Goal: Task Accomplishment & Management: Complete application form

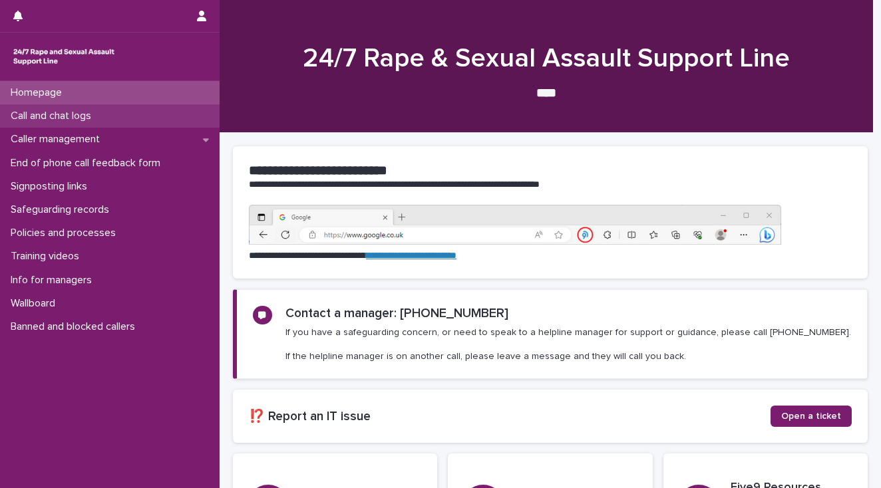
click at [48, 117] on p "Call and chat logs" at bounding box center [53, 116] width 96 height 13
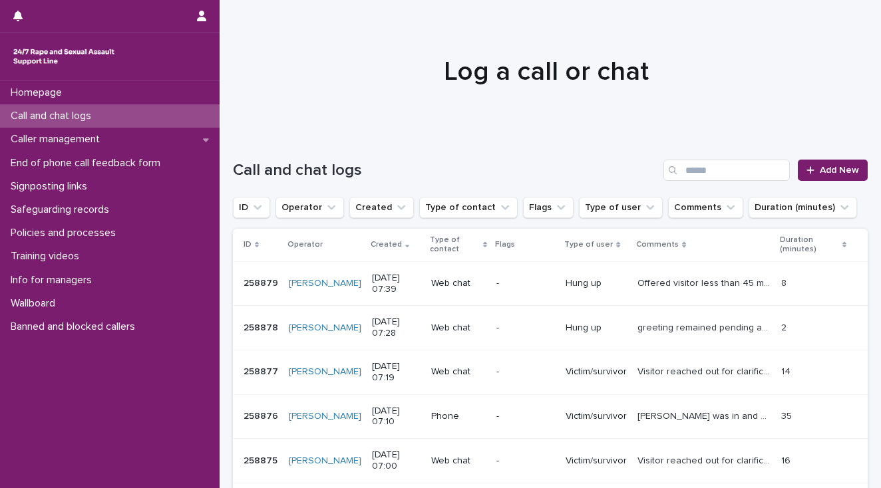
click at [293, 208] on button "Operator" at bounding box center [310, 207] width 69 height 21
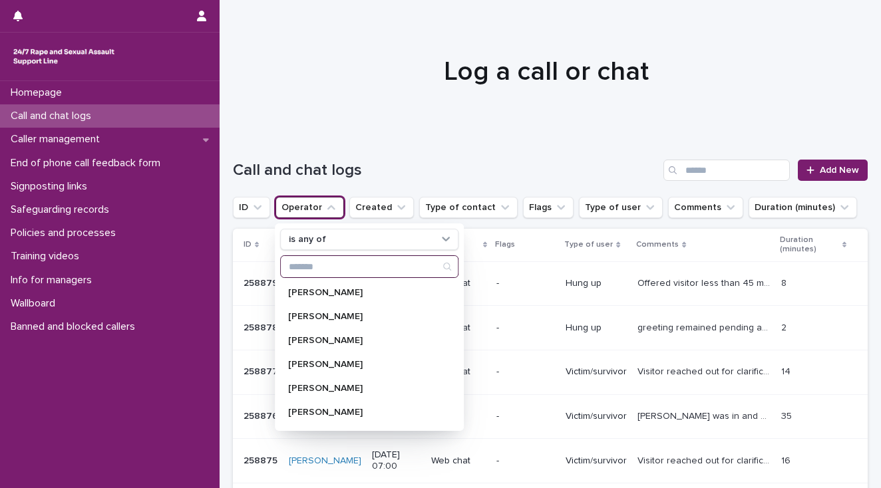
click at [299, 262] on input "Search" at bounding box center [369, 266] width 177 height 21
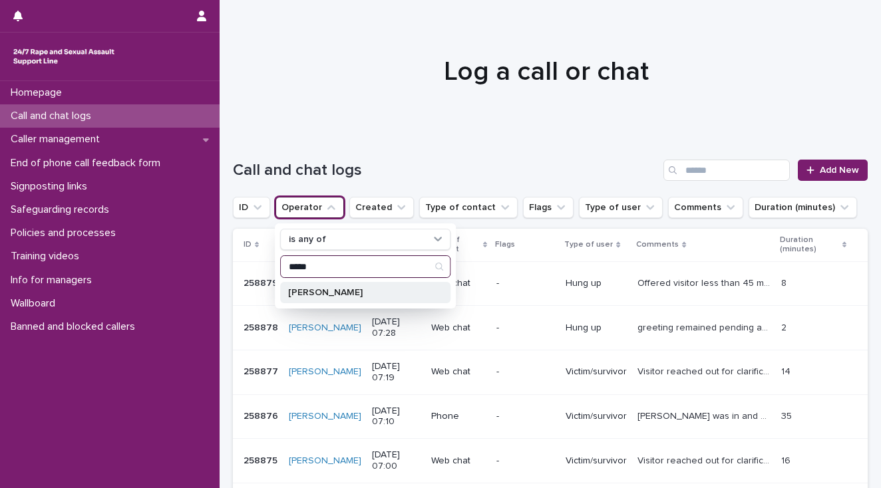
type input "**********"
click at [334, 297] on div "[PERSON_NAME]" at bounding box center [365, 292] width 170 height 21
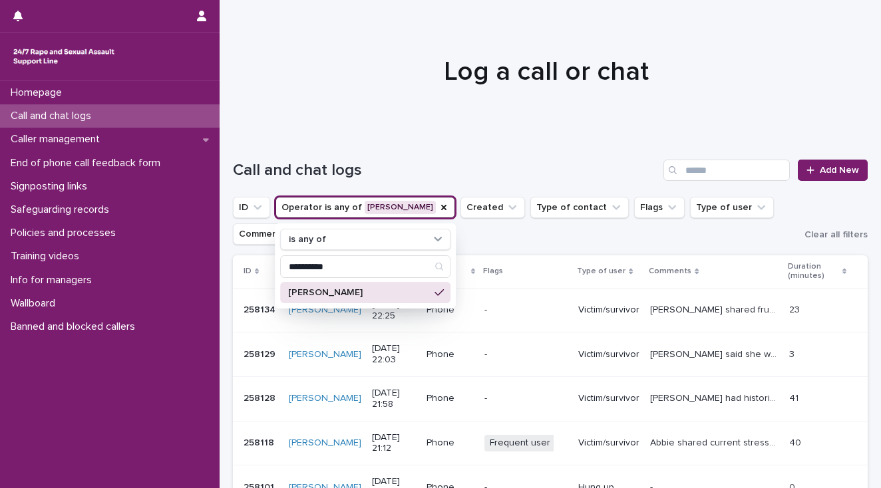
click at [319, 290] on p "[PERSON_NAME]" at bounding box center [358, 292] width 141 height 9
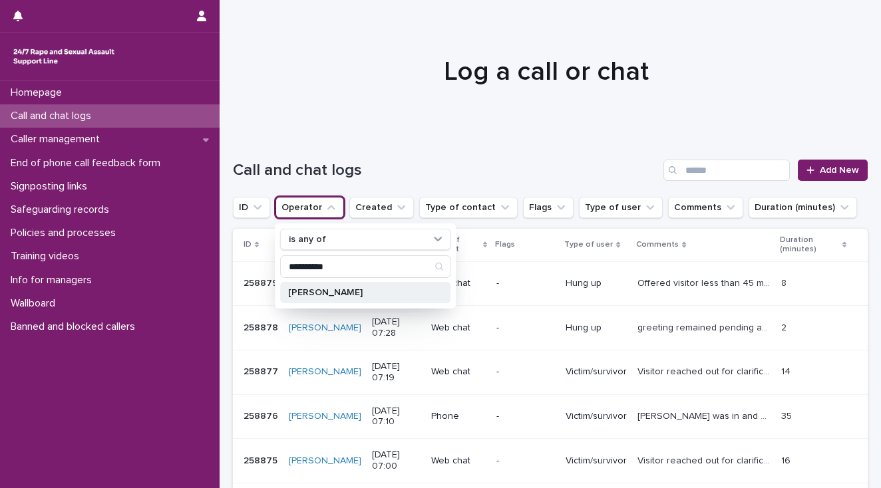
click at [315, 291] on p "[PERSON_NAME]" at bounding box center [358, 292] width 141 height 9
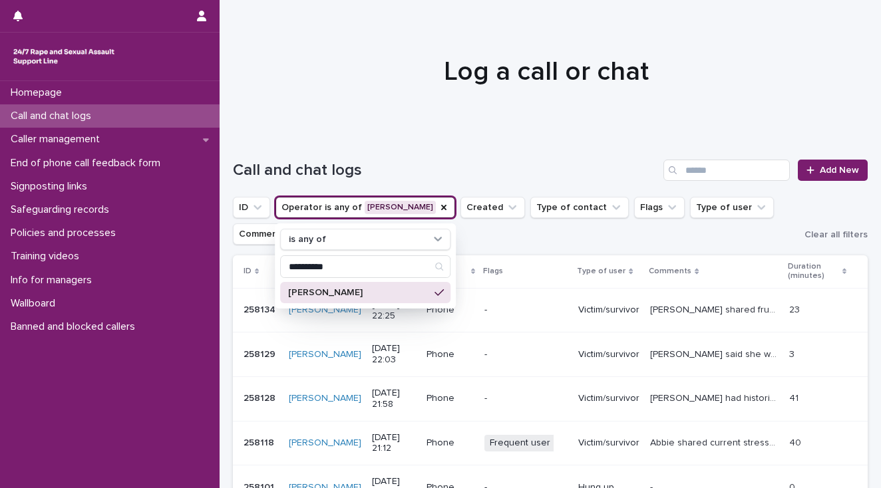
click at [729, 354] on p "[PERSON_NAME] said she was very excited to get worker she liked but was then ve…" at bounding box center [715, 354] width 130 height 14
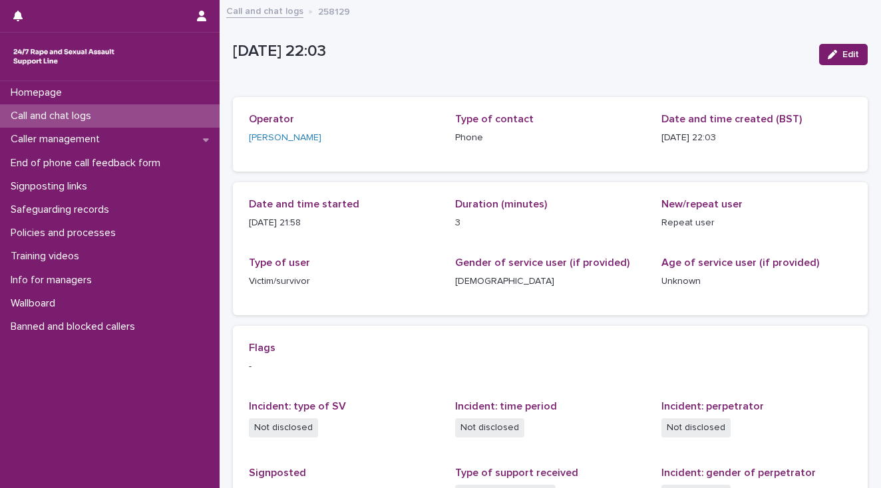
click at [39, 114] on p "Call and chat logs" at bounding box center [53, 116] width 96 height 13
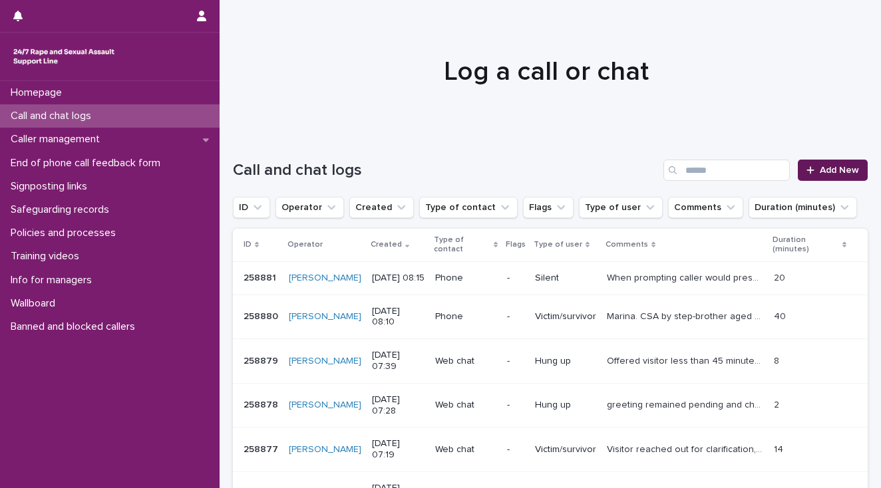
click at [827, 171] on span "Add New" at bounding box center [839, 170] width 39 height 9
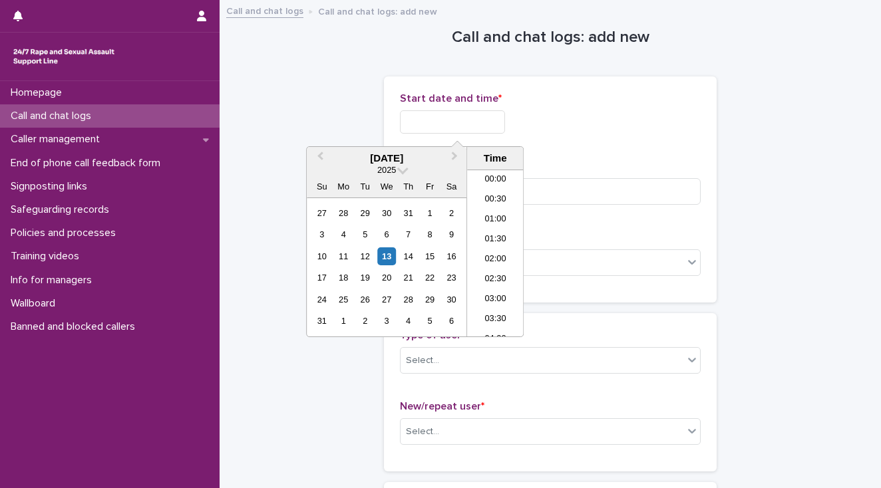
click at [421, 121] on input "text" at bounding box center [452, 121] width 105 height 23
drag, startPoint x: 489, startPoint y: 250, endPoint x: 478, endPoint y: 180, distance: 70.8
click at [489, 249] on li "08:00" at bounding box center [495, 254] width 57 height 20
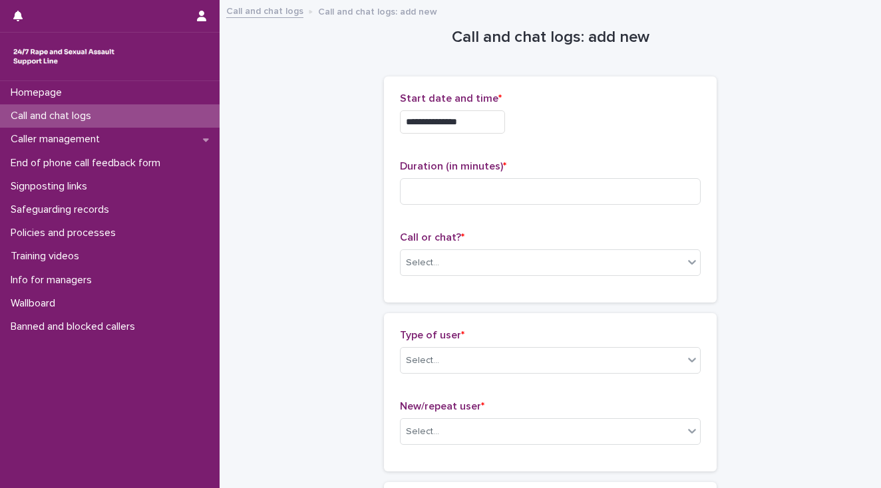
click at [474, 119] on input "**********" at bounding box center [452, 121] width 105 height 23
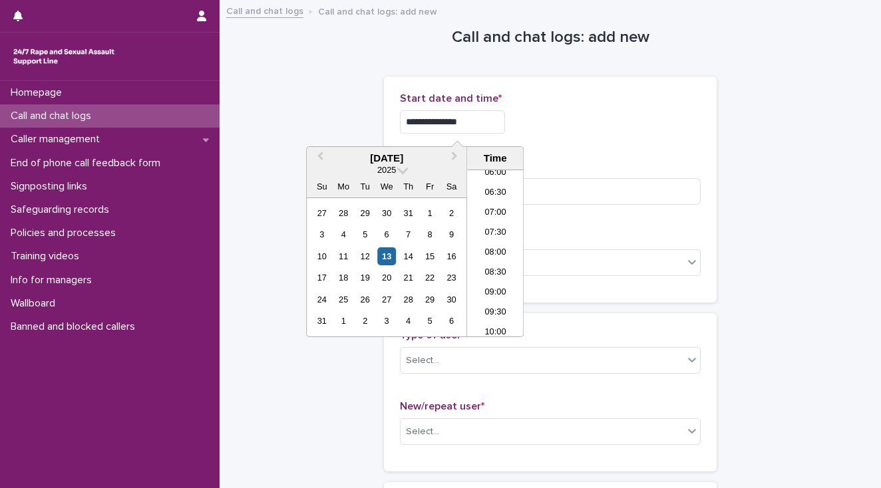
type input "**********"
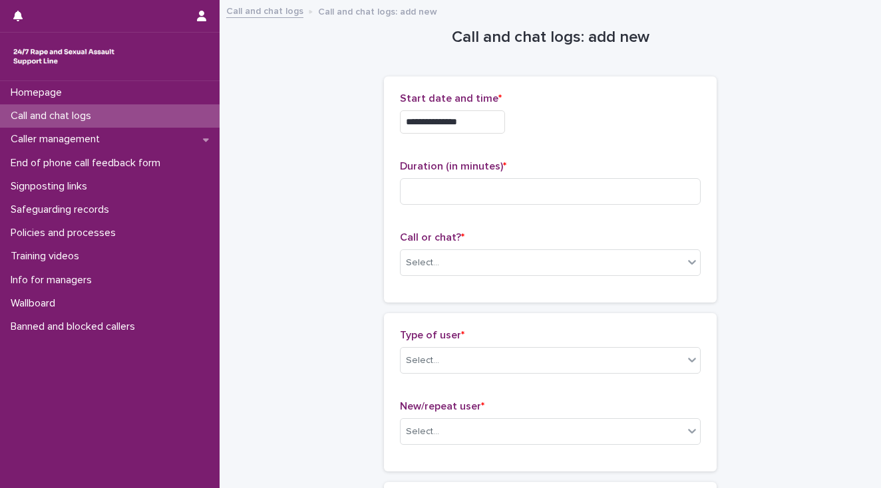
drag, startPoint x: 557, startPoint y: 162, endPoint x: 525, endPoint y: 172, distance: 33.7
click at [556, 162] on p "Duration (in minutes) *" at bounding box center [550, 166] width 301 height 13
click at [493, 184] on input at bounding box center [550, 191] width 301 height 27
type input "*"
click at [467, 269] on div "Select..." at bounding box center [542, 263] width 283 height 22
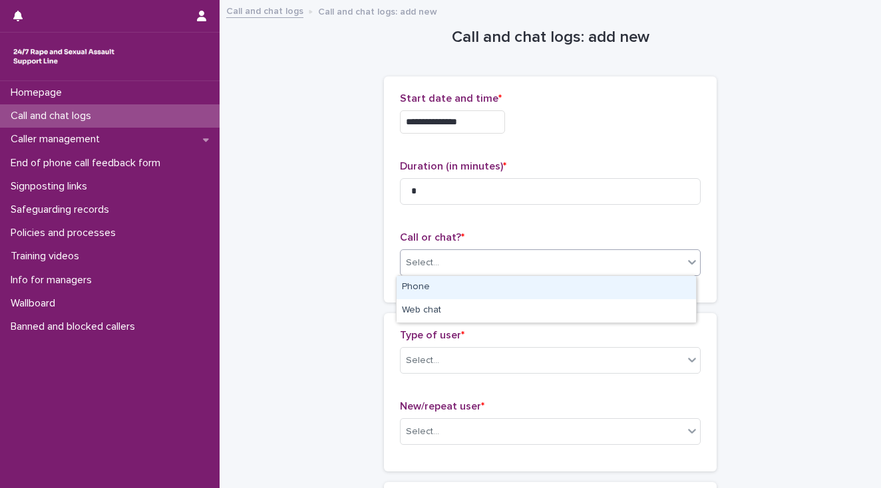
click at [466, 289] on div "Phone" at bounding box center [546, 287] width 299 height 23
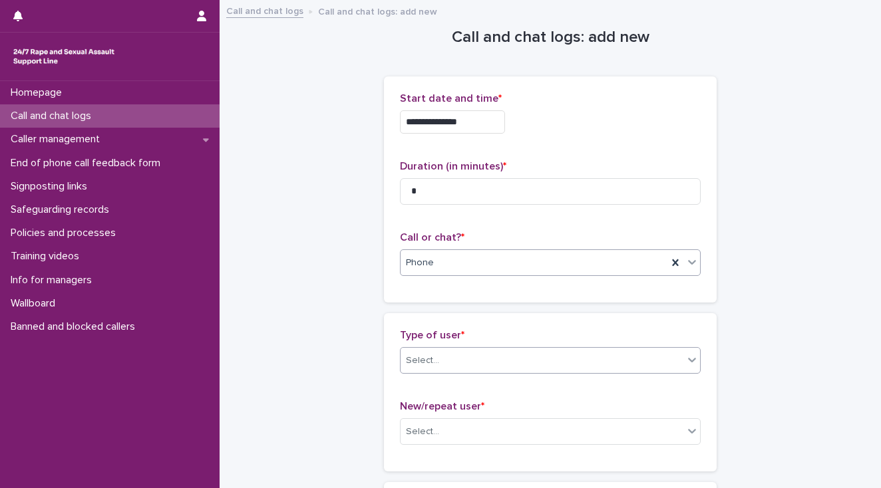
click at [472, 364] on div "Select..." at bounding box center [542, 361] width 283 height 22
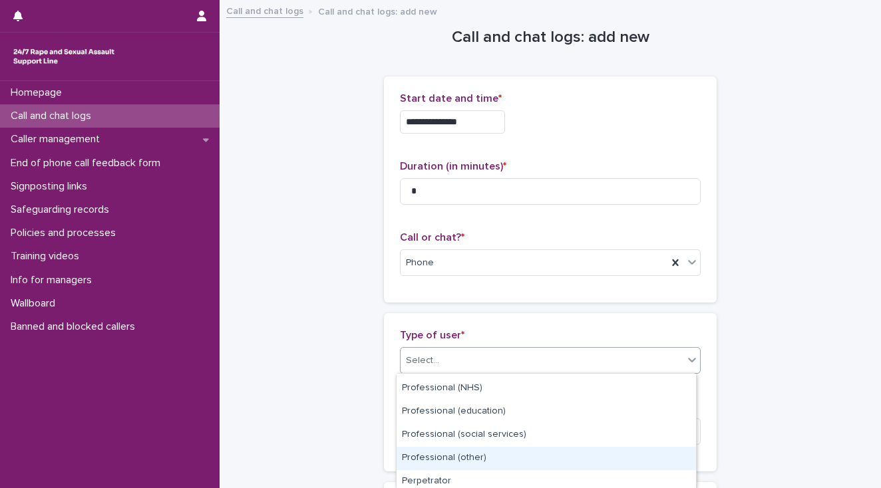
scroll to position [106, 0]
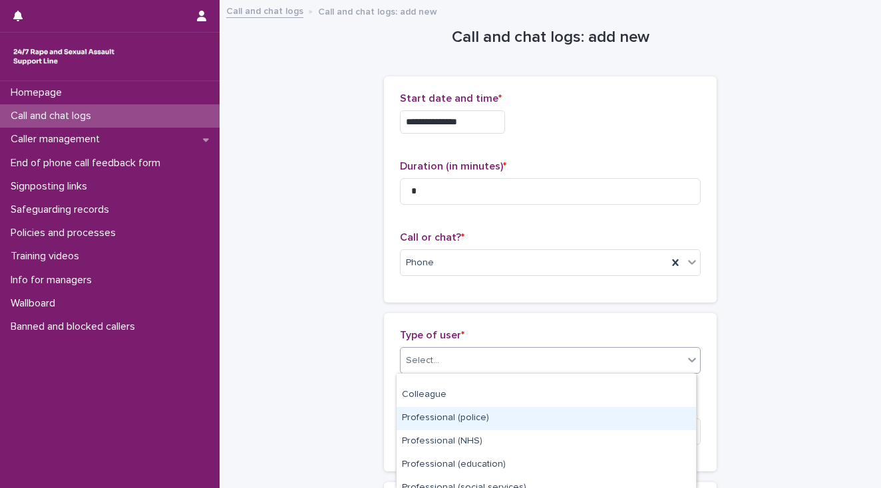
click at [453, 421] on div "Professional (police)" at bounding box center [546, 418] width 299 height 23
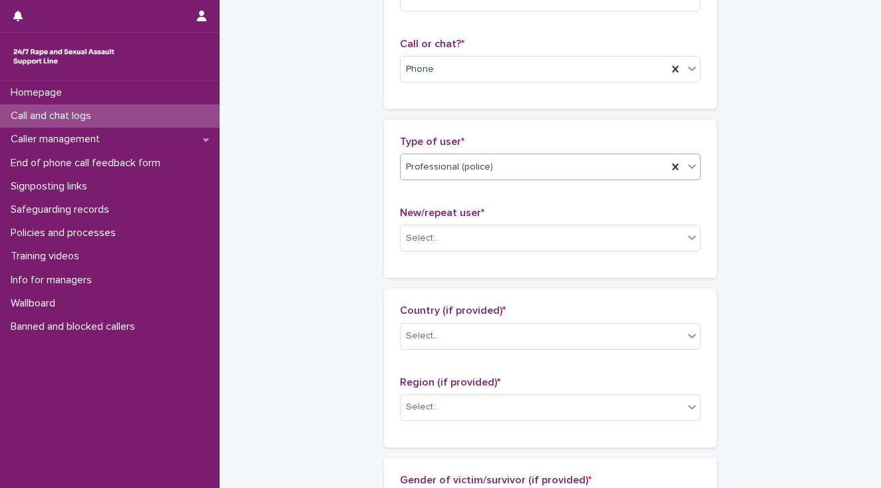
scroll to position [213, 0]
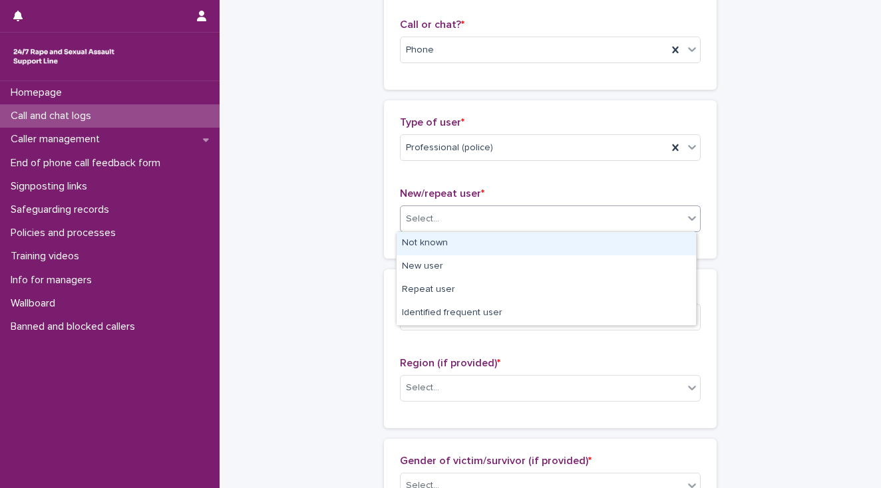
click at [422, 217] on div "Select..." at bounding box center [422, 219] width 33 height 14
drag, startPoint x: 422, startPoint y: 234, endPoint x: 434, endPoint y: 276, distance: 44.2
click at [422, 234] on div "Not known" at bounding box center [546, 243] width 299 height 23
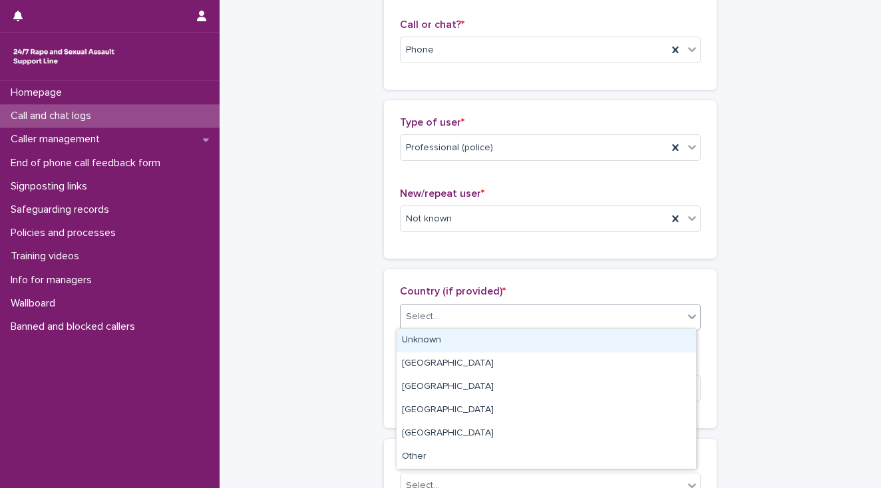
click at [449, 317] on div "Select..." at bounding box center [542, 317] width 283 height 22
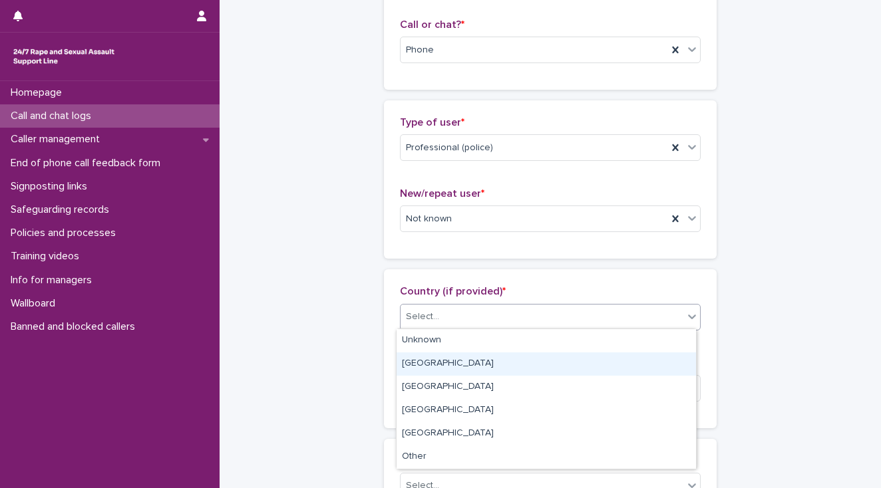
click at [455, 365] on div "[GEOGRAPHIC_DATA]" at bounding box center [546, 364] width 299 height 23
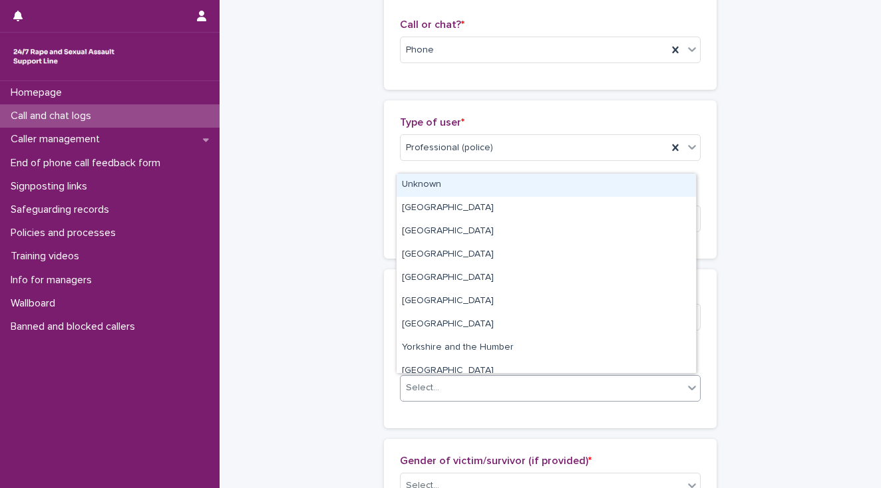
click at [457, 383] on div "Select..." at bounding box center [542, 388] width 283 height 22
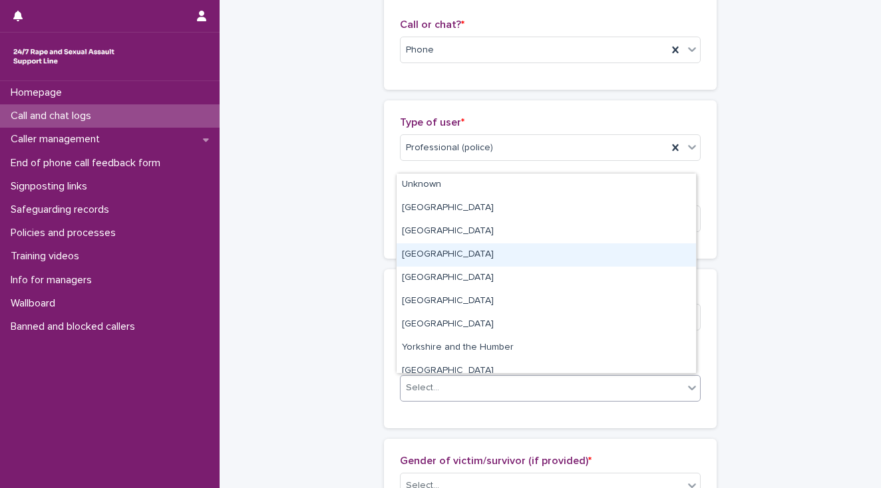
click at [427, 255] on div "[GEOGRAPHIC_DATA]" at bounding box center [546, 255] width 299 height 23
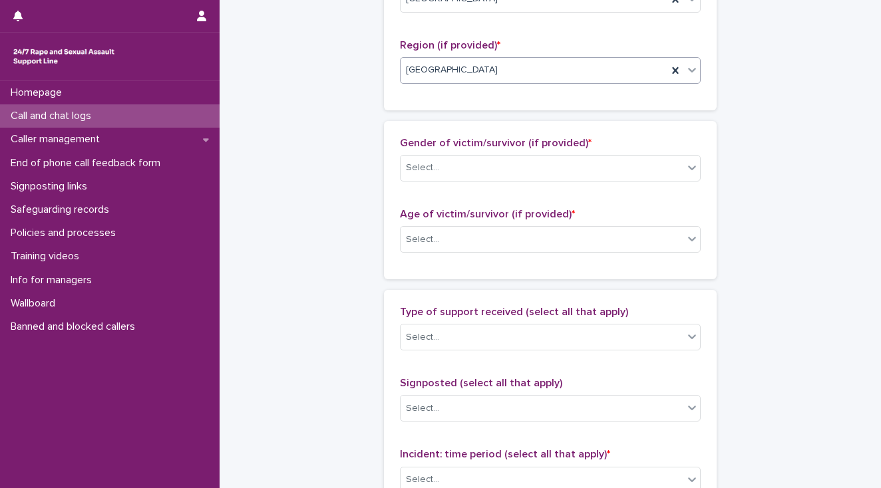
scroll to position [586, 0]
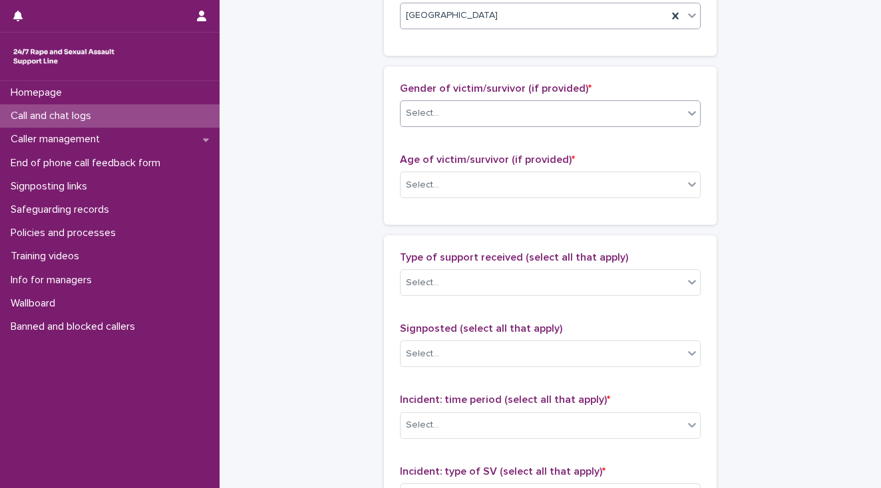
click at [413, 117] on div "Select..." at bounding box center [422, 113] width 33 height 14
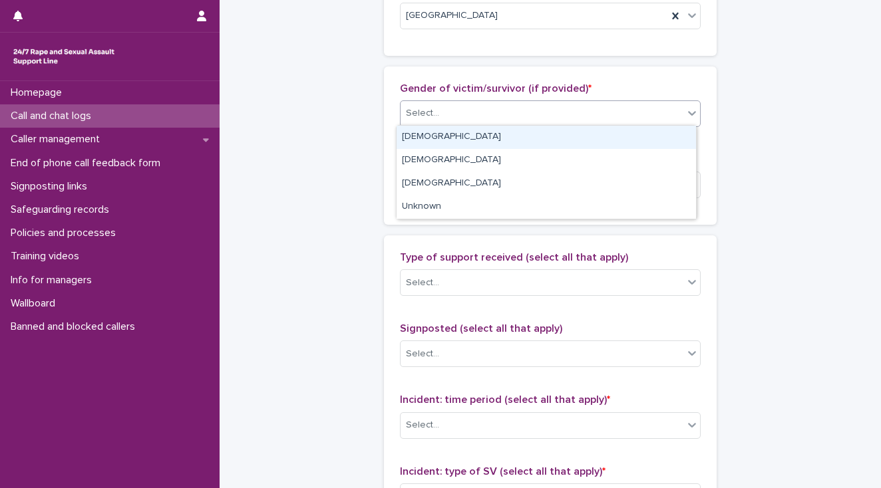
drag, startPoint x: 415, startPoint y: 133, endPoint x: 415, endPoint y: 154, distance: 21.3
click at [415, 138] on div "[DEMOGRAPHIC_DATA]" at bounding box center [546, 137] width 299 height 23
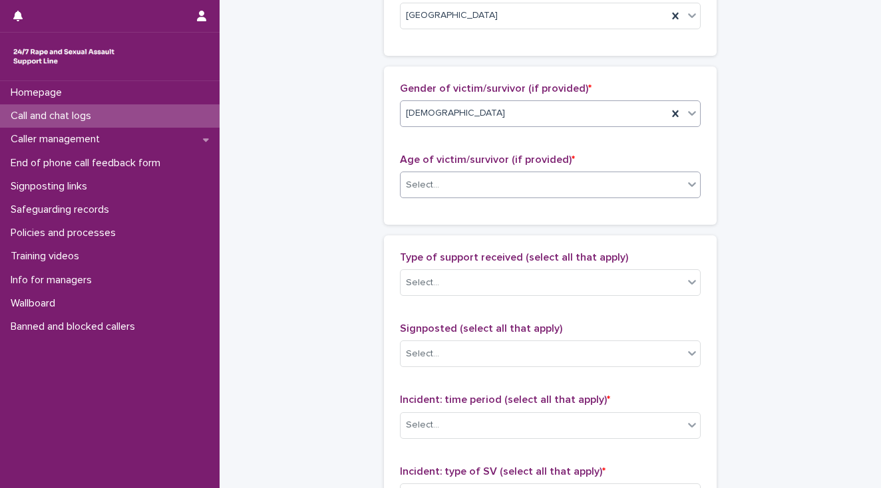
click at [421, 186] on div "Select..." at bounding box center [422, 185] width 33 height 14
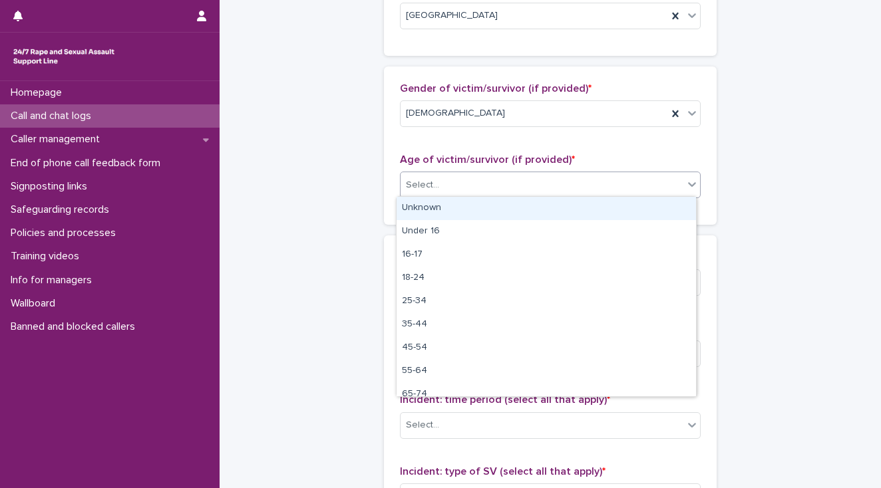
drag, startPoint x: 428, startPoint y: 208, endPoint x: 428, endPoint y: 215, distance: 7.3
click at [428, 210] on div "Unknown" at bounding box center [546, 208] width 299 height 23
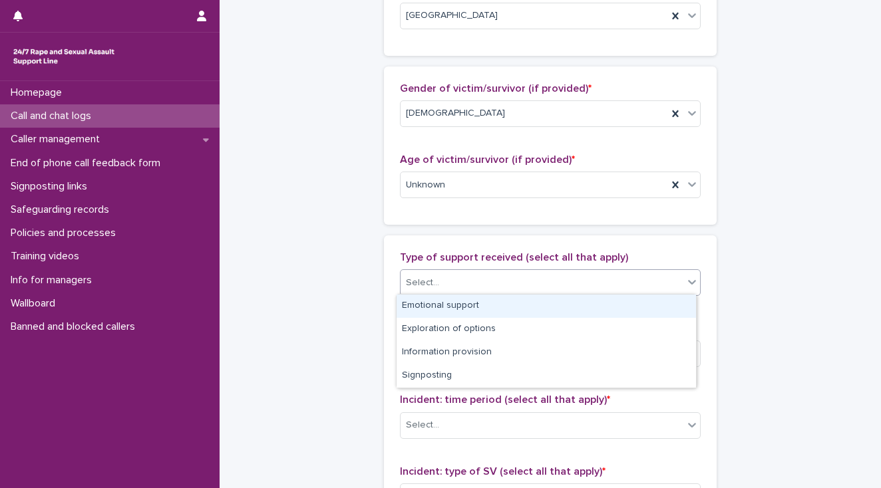
click at [441, 277] on div "Select..." at bounding box center [542, 283] width 283 height 22
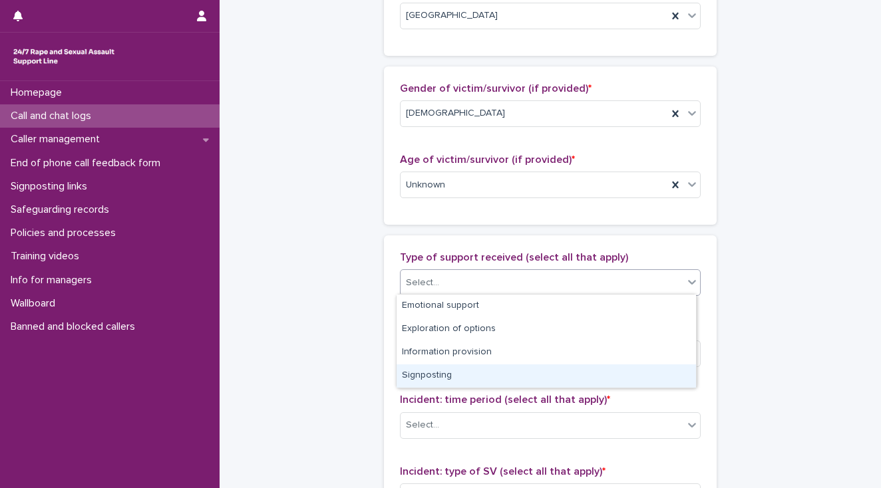
click at [463, 373] on div "Signposting" at bounding box center [546, 376] width 299 height 23
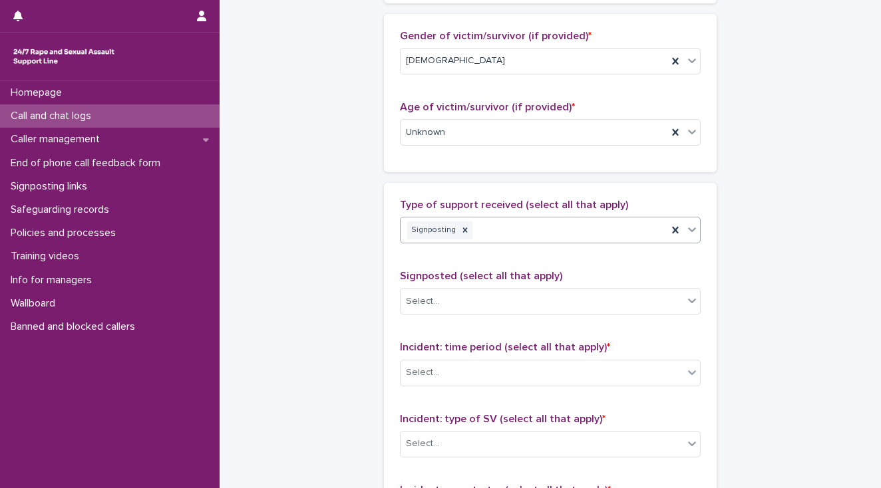
scroll to position [745, 0]
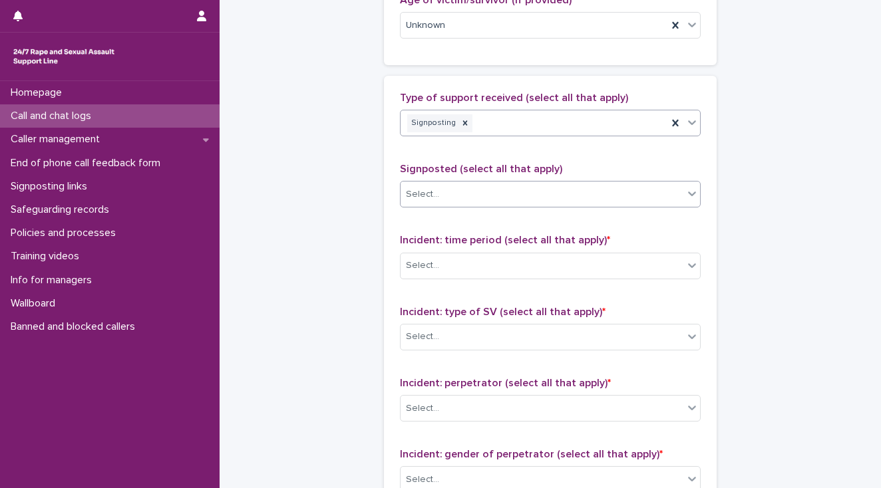
click at [410, 194] on div "Select..." at bounding box center [422, 195] width 33 height 14
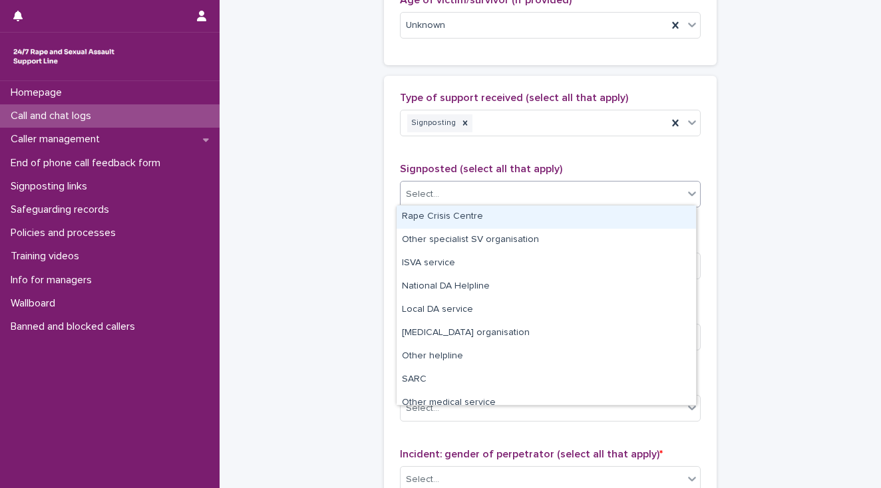
click at [417, 220] on div "Rape Crisis Centre" at bounding box center [546, 217] width 299 height 23
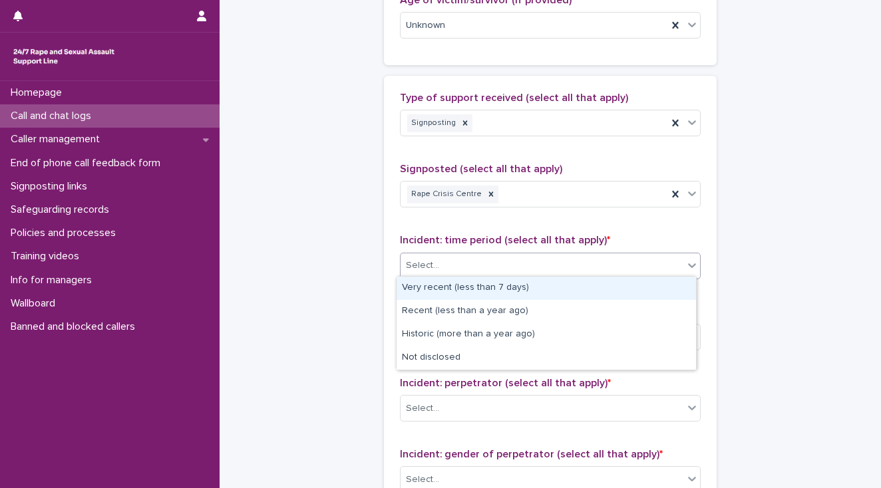
click at [417, 262] on div "Select..." at bounding box center [422, 266] width 33 height 14
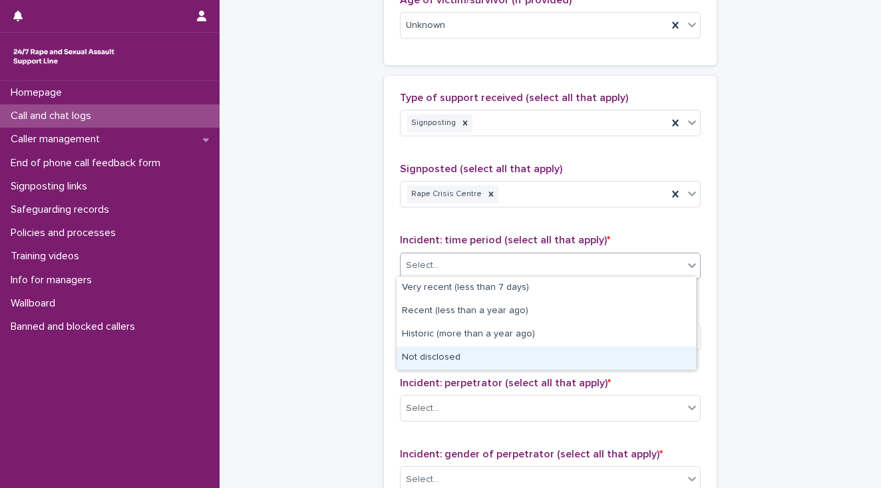
click at [427, 360] on div "Not disclosed" at bounding box center [546, 358] width 299 height 23
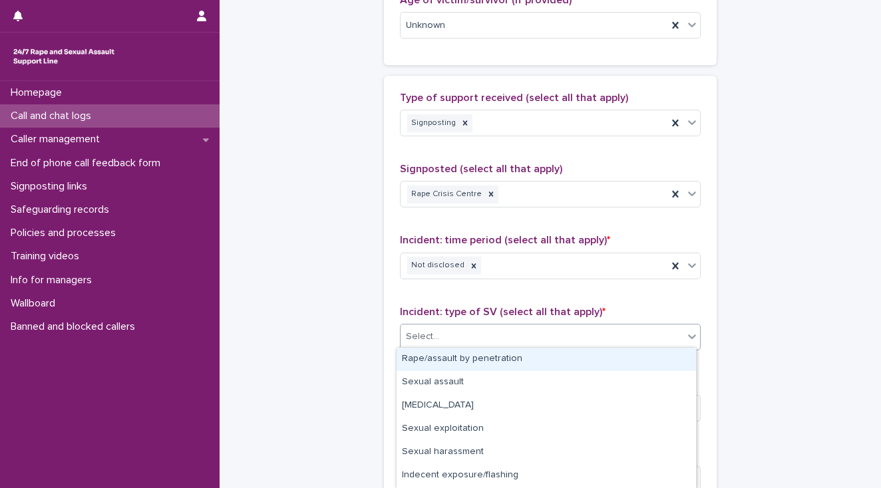
click at [428, 341] on div "Select..." at bounding box center [542, 337] width 283 height 22
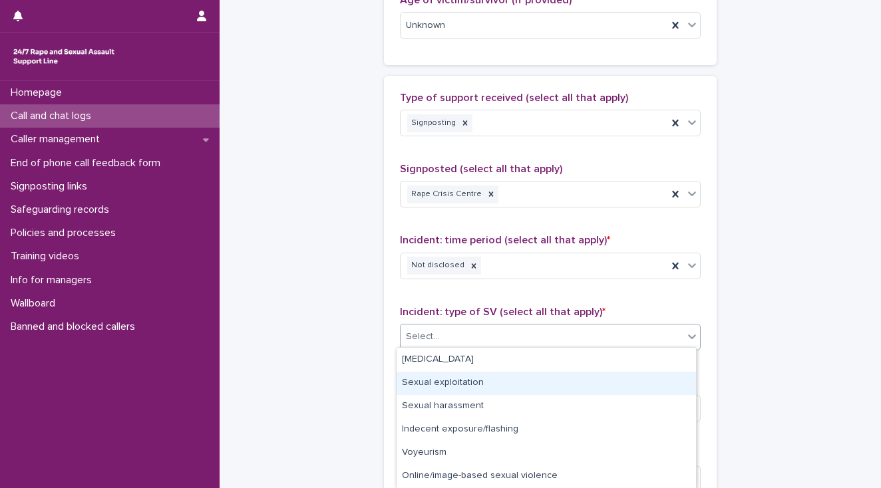
scroll to position [92, 0]
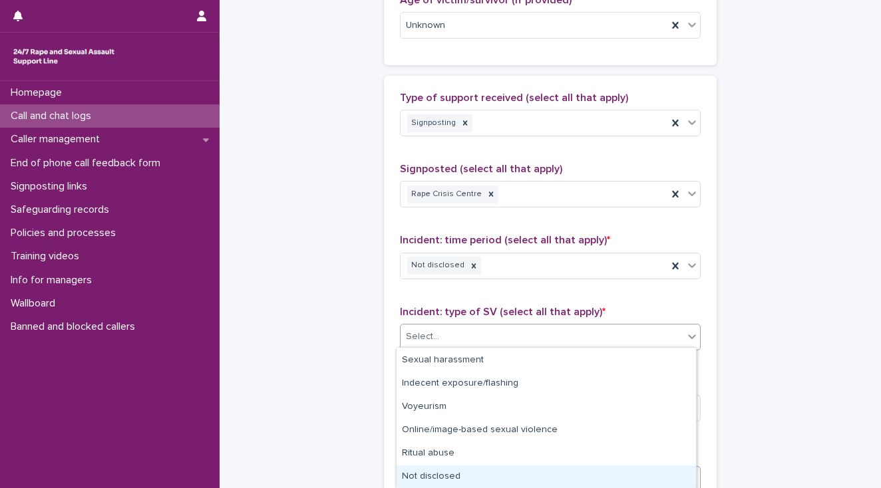
click at [455, 472] on div "Not disclosed" at bounding box center [546, 477] width 299 height 23
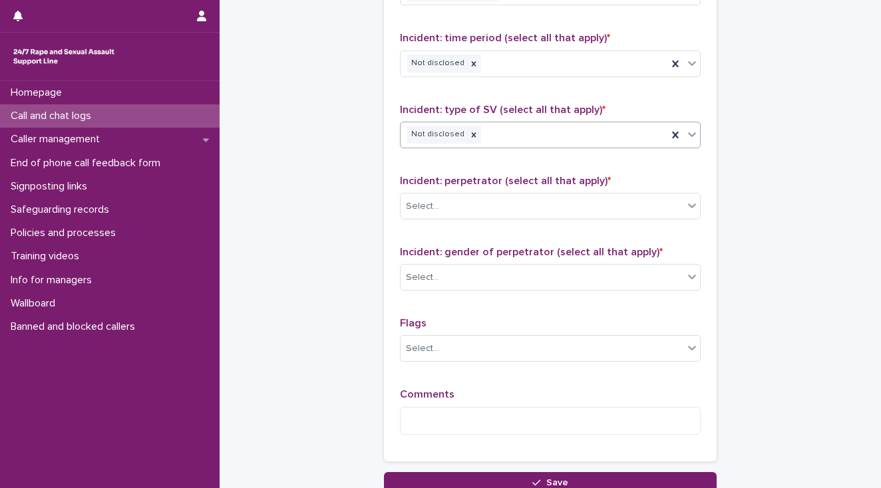
scroll to position [958, 0]
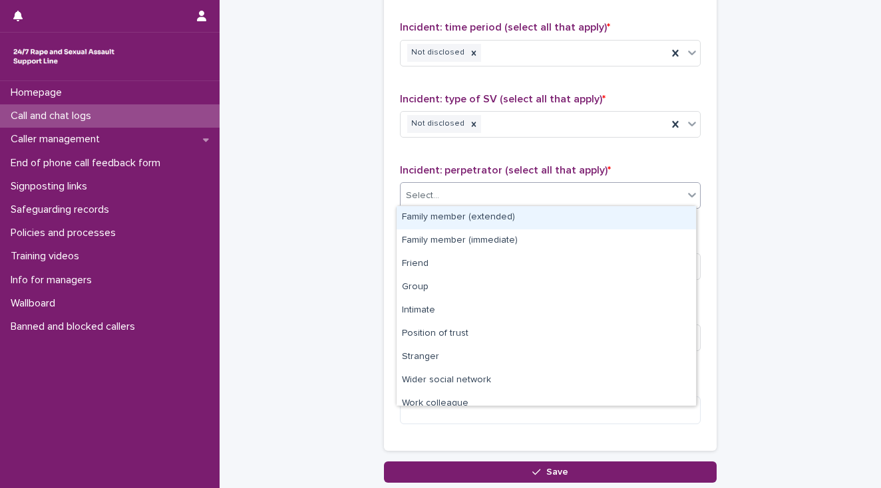
click at [419, 195] on div "Select..." at bounding box center [422, 196] width 33 height 14
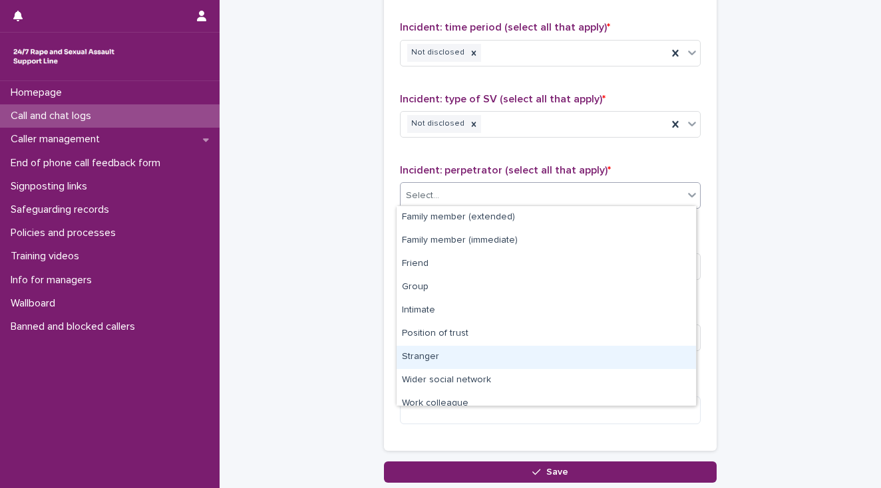
scroll to position [56, 0]
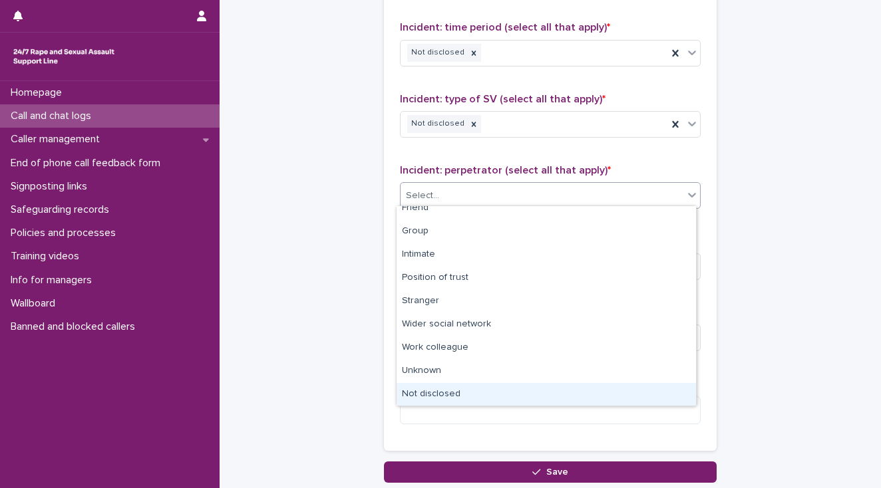
click at [461, 390] on div "Not disclosed" at bounding box center [546, 394] width 299 height 23
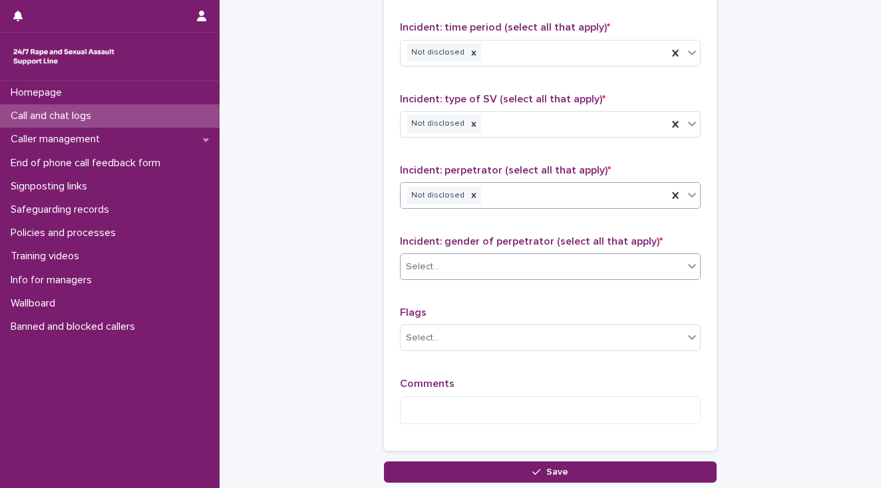
click at [428, 261] on div "Select..." at bounding box center [422, 267] width 33 height 14
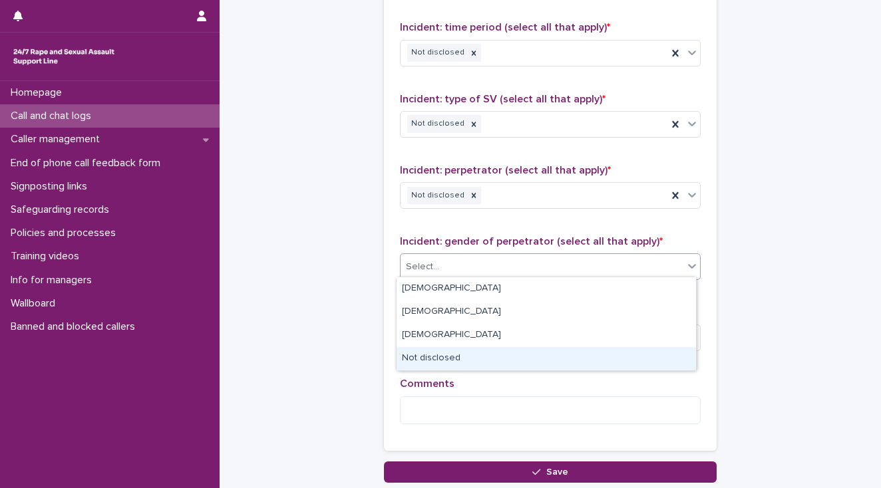
click at [447, 356] on div "Not disclosed" at bounding box center [546, 358] width 299 height 23
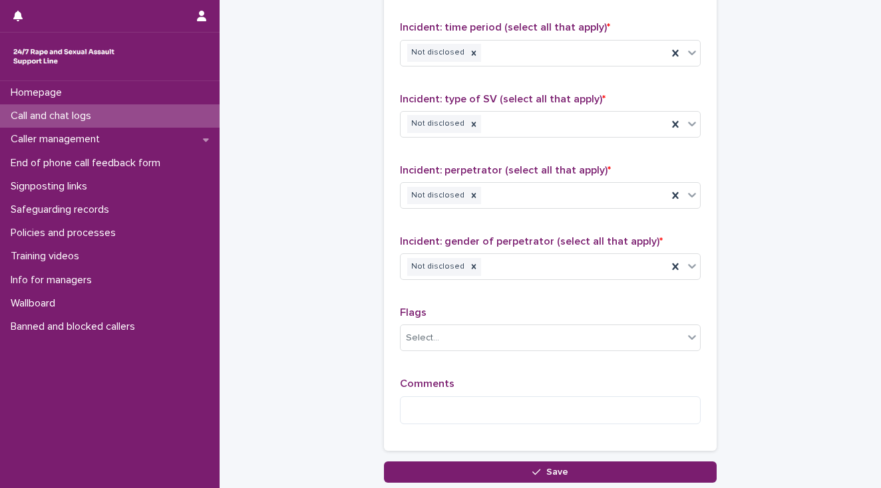
drag, startPoint x: 294, startPoint y: 293, endPoint x: 319, endPoint y: 309, distance: 29.6
click at [409, 406] on textarea at bounding box center [550, 411] width 301 height 29
paste textarea "**********"
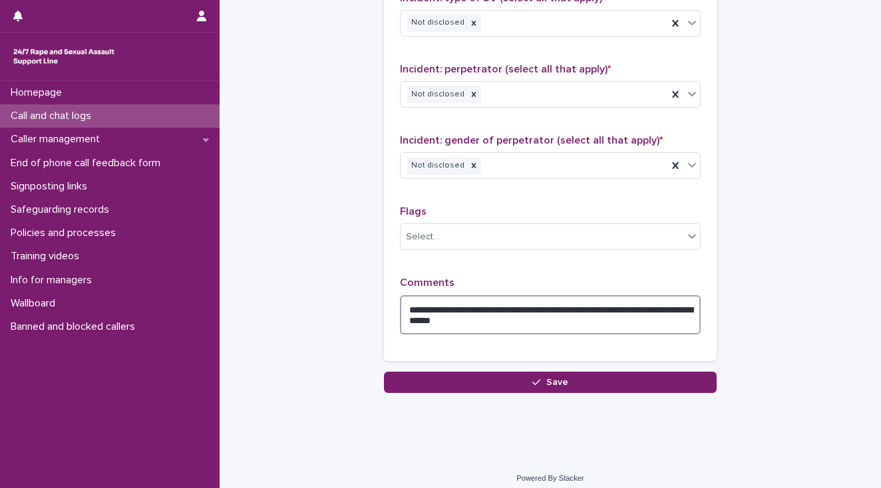
scroll to position [1065, 0]
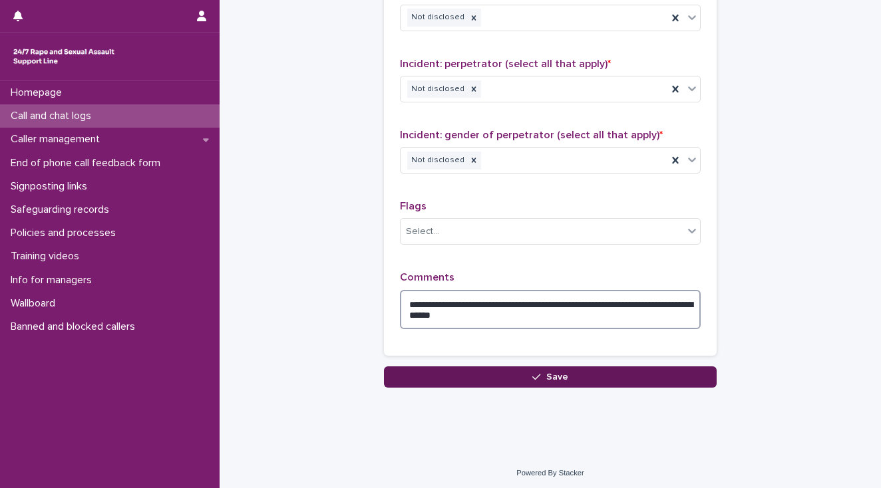
type textarea "**********"
click at [418, 375] on button "Save" at bounding box center [550, 377] width 333 height 21
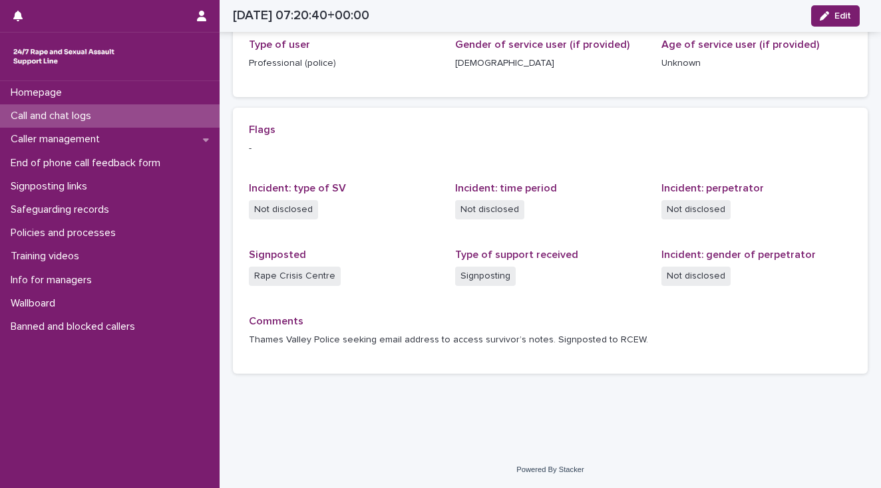
scroll to position [218, 0]
